Goal: Find specific page/section: Find specific page/section

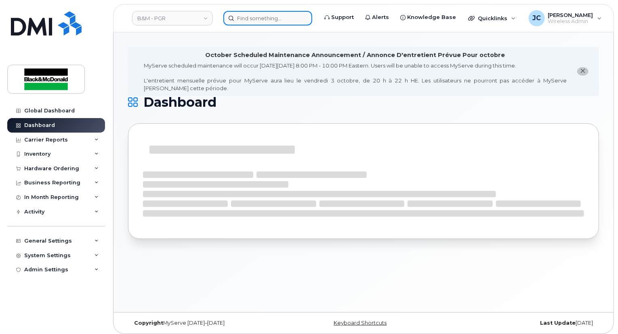
click at [254, 21] on input at bounding box center [267, 18] width 89 height 15
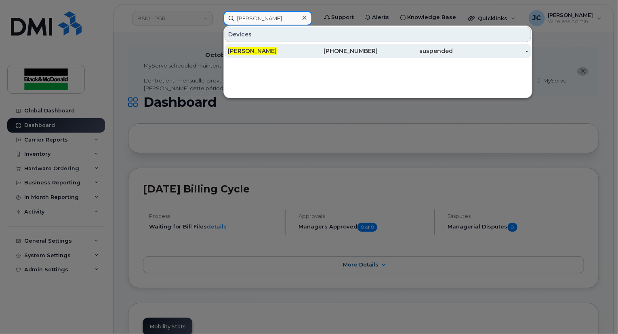
type input "barry thompson"
click at [348, 50] on div "647-234-5884" at bounding box center [340, 51] width 75 height 8
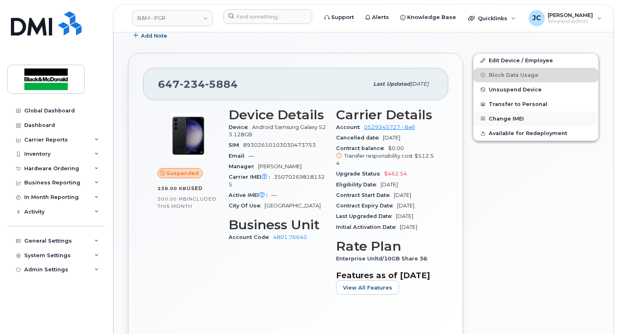
scroll to position [202, 0]
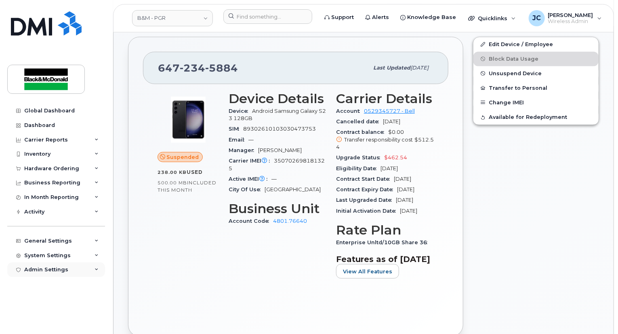
click at [60, 276] on div "Admin Settings" at bounding box center [56, 269] width 98 height 15
